Goal: Information Seeking & Learning: Learn about a topic

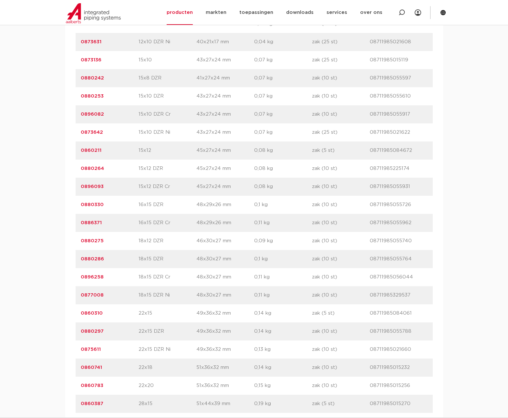
scroll to position [607, 0]
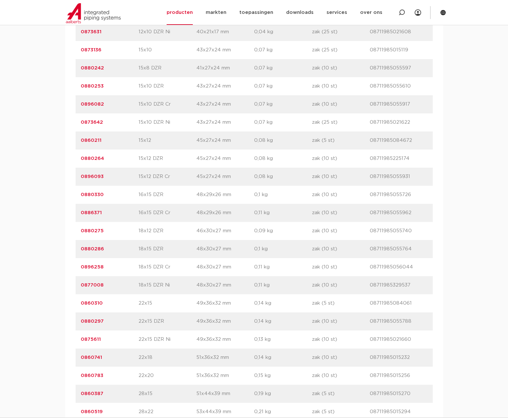
drag, startPoint x: 114, startPoint y: 359, endPoint x: 75, endPoint y: 360, distance: 39.8
click at [75, 360] on div "artikelnummer afmeting afmetingen gewicht verpakking gtin artikelnummer 0880321…" at bounding box center [254, 158] width 378 height 571
copy link "0860741"
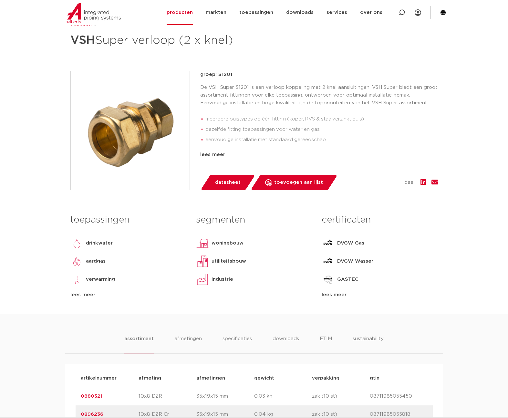
scroll to position [0, 0]
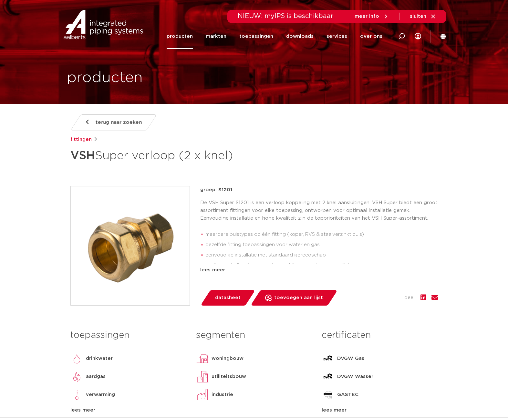
click at [118, 124] on span "terug naar zoeken" at bounding box center [119, 122] width 46 height 10
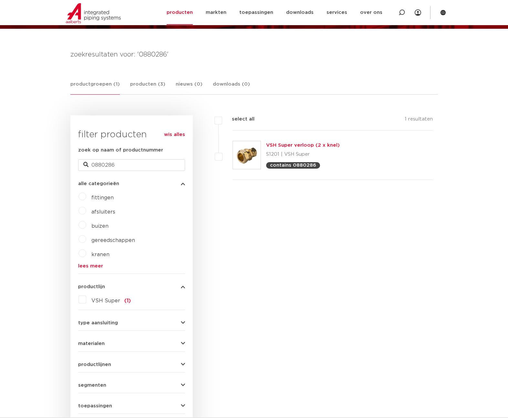
click at [272, 143] on link "VSH Super verloop (2 x knel)" at bounding box center [303, 145] width 74 height 5
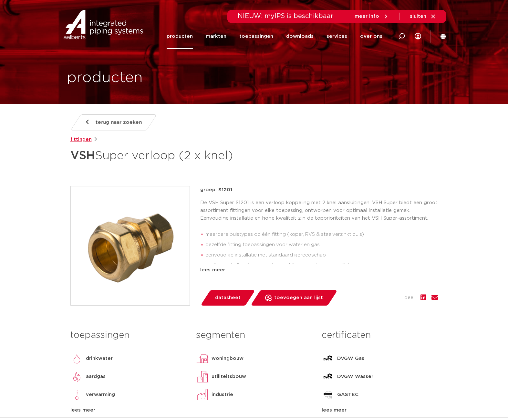
click at [77, 140] on link "fittingen" at bounding box center [80, 140] width 21 height 8
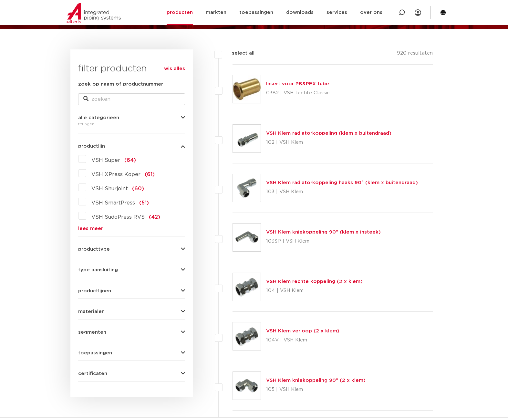
click at [102, 163] on label "VSH Super (64)" at bounding box center [111, 159] width 50 height 10
click at [0, 0] on input "VSH Super (64)" at bounding box center [0, 0] width 0 height 0
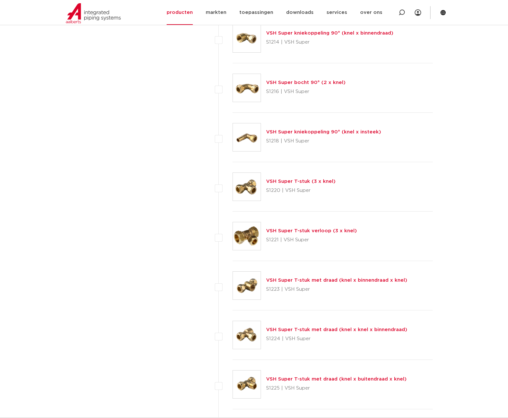
scroll to position [770, 0]
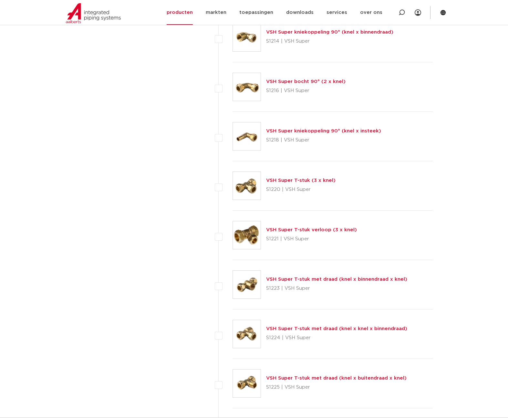
click at [295, 231] on link "VSH Super T-stuk verloop (3 x knel)" at bounding box center [311, 230] width 91 height 5
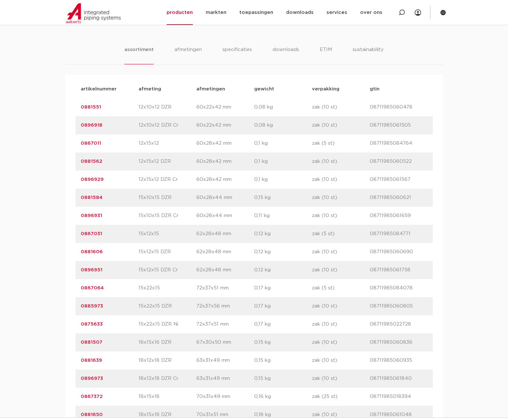
scroll to position [374, 0]
